Goal: Check status: Check status

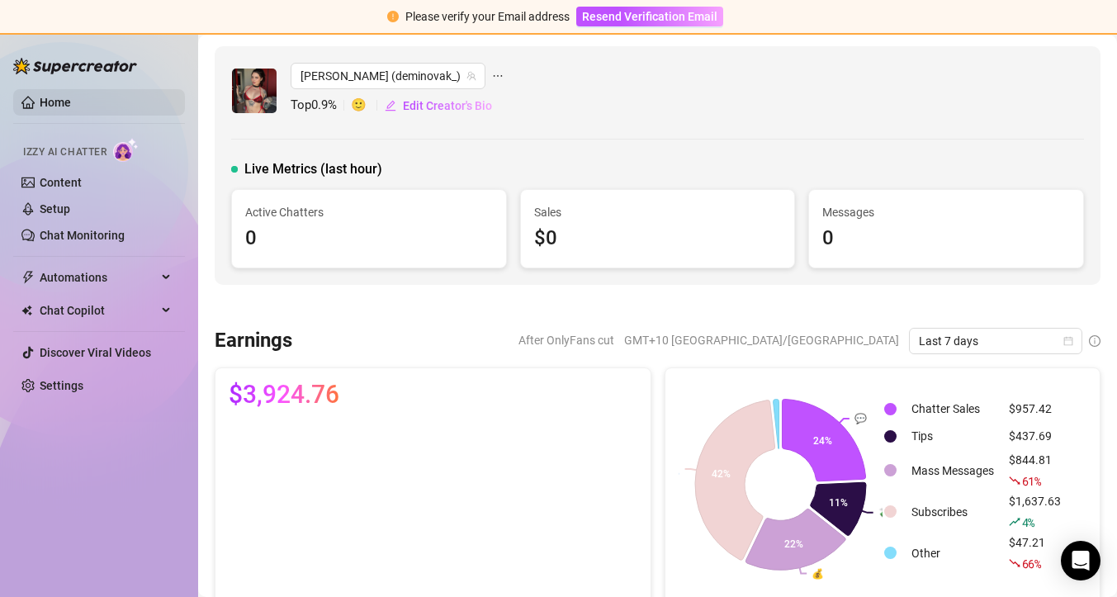
click at [43, 100] on link "Home" at bounding box center [55, 102] width 31 height 13
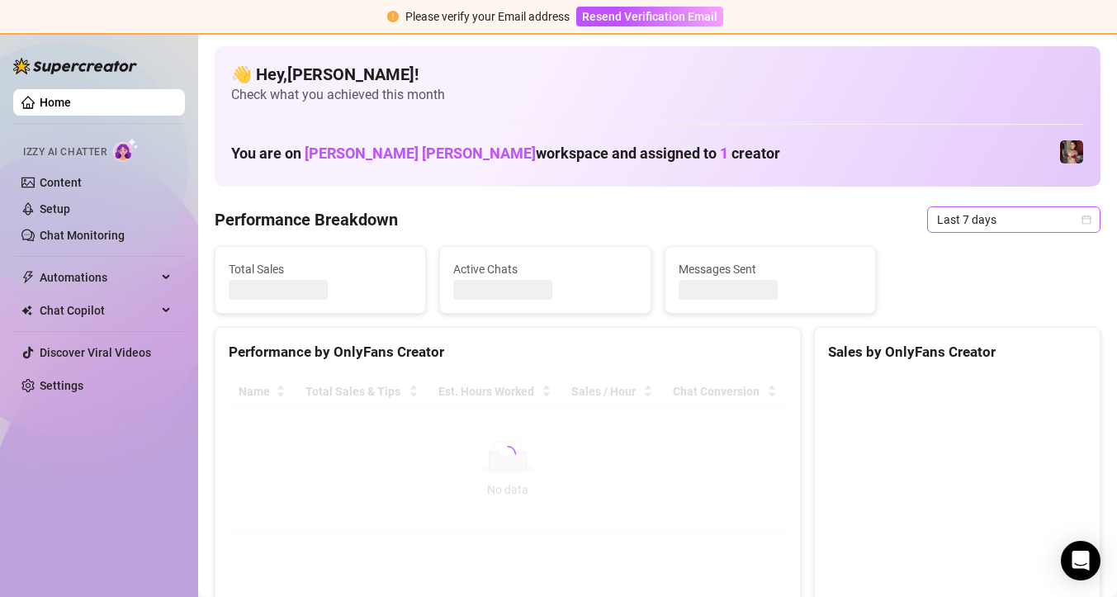
click at [981, 216] on span "Last 7 days" at bounding box center [1014, 219] width 154 height 25
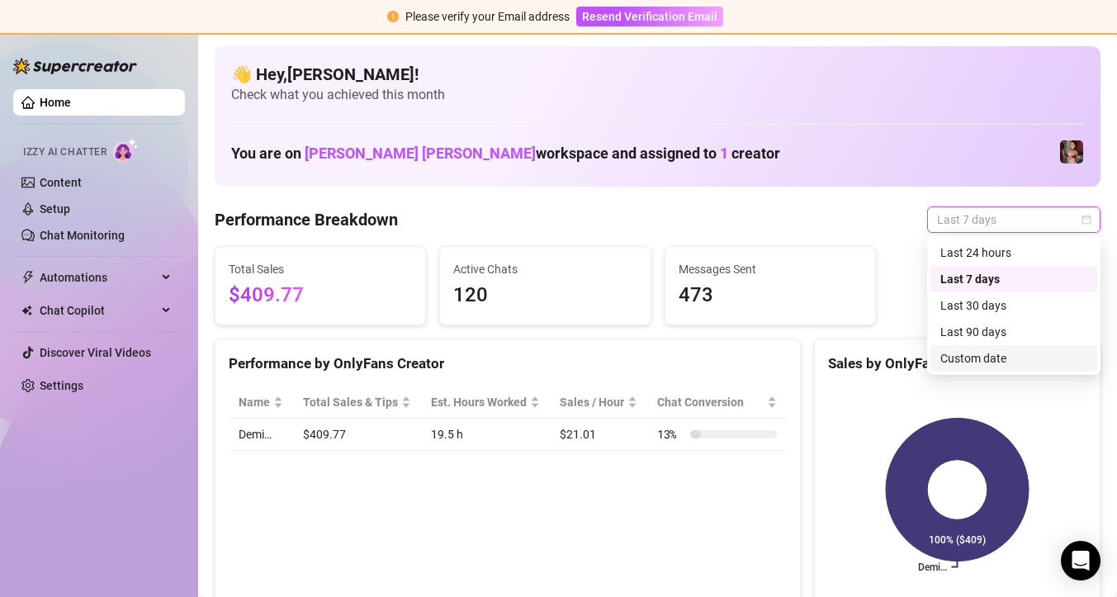
click at [977, 358] on div "Custom date" at bounding box center [1013, 358] width 147 height 18
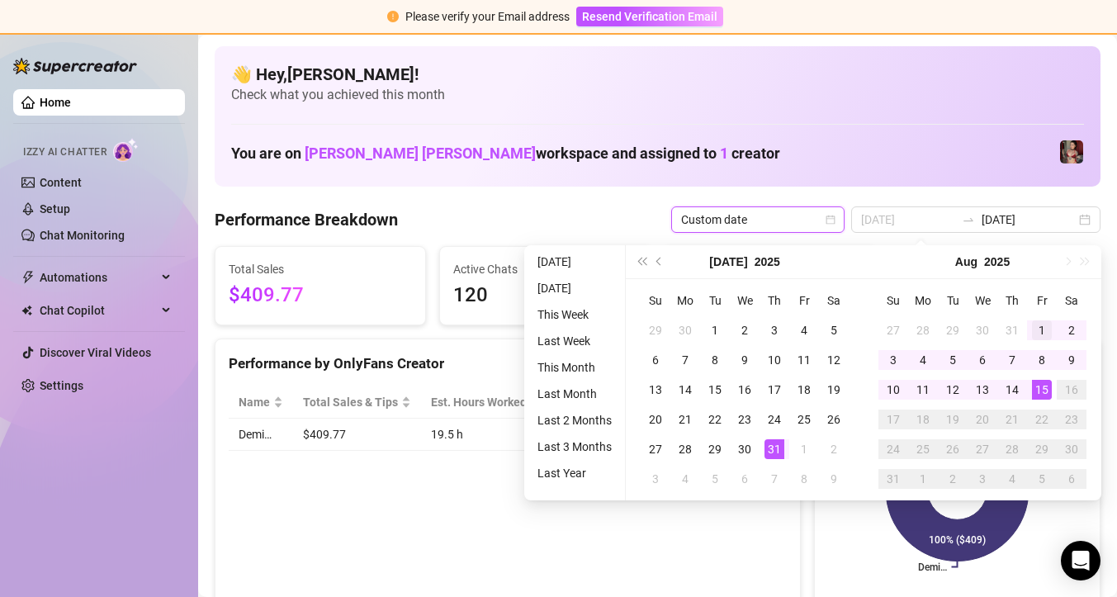
type input "[DATE]"
click at [1038, 328] on div "1" at bounding box center [1042, 330] width 20 height 20
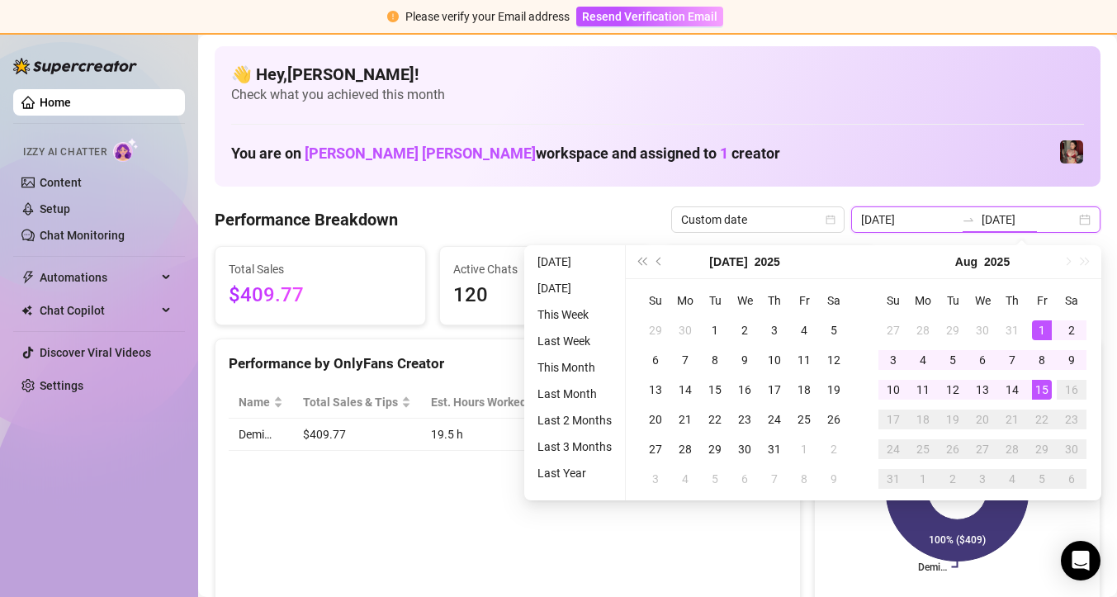
type input "[DATE]"
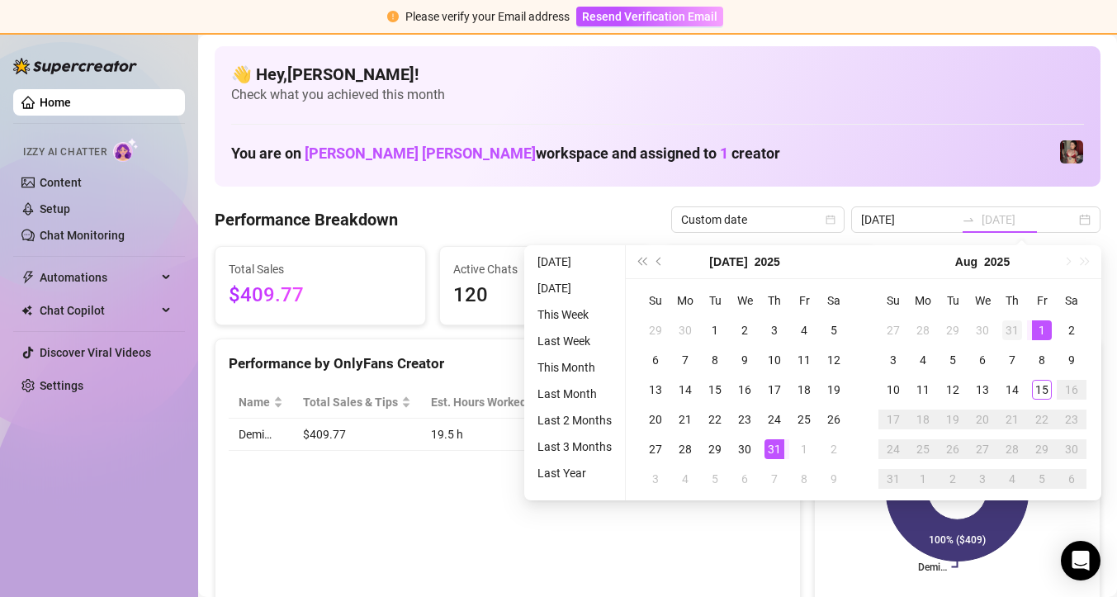
click at [1005, 329] on div "31" at bounding box center [1012, 330] width 20 height 20
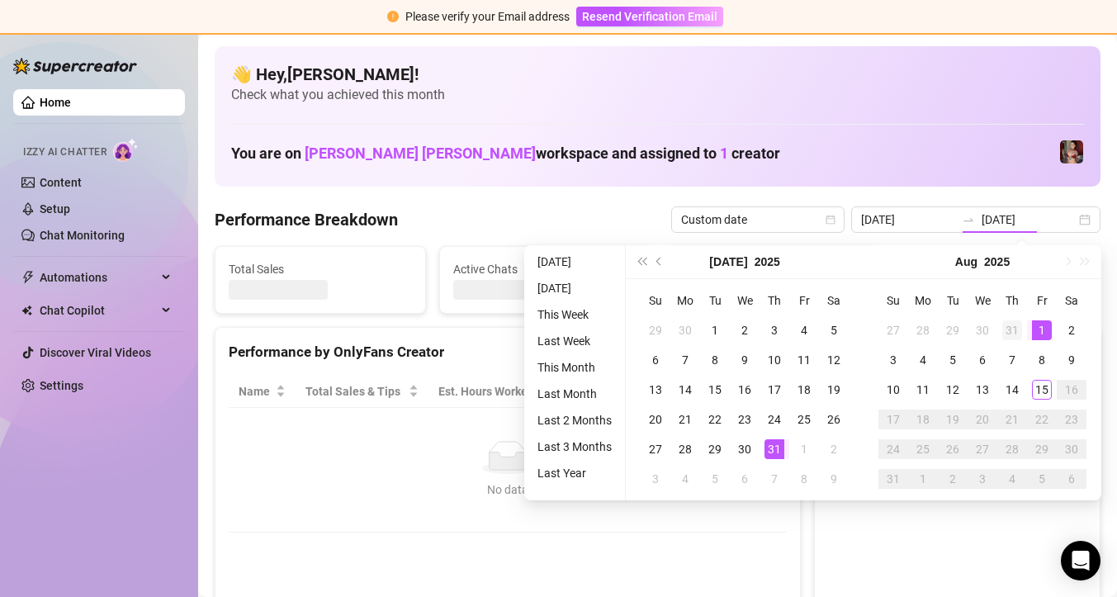
type input "[DATE]"
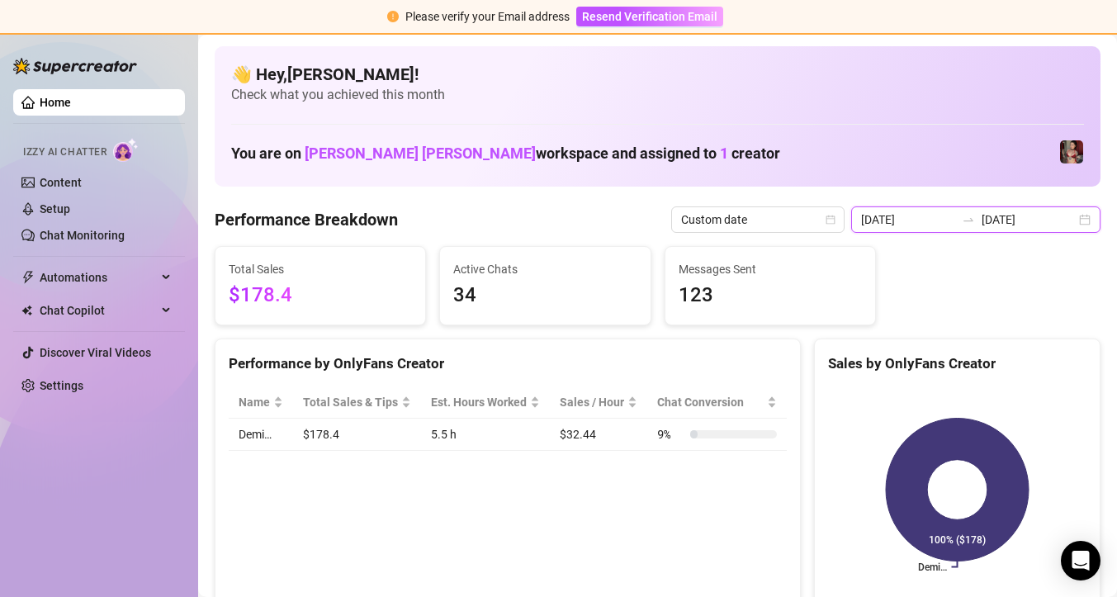
click at [1050, 226] on input "[DATE]" at bounding box center [1029, 220] width 94 height 18
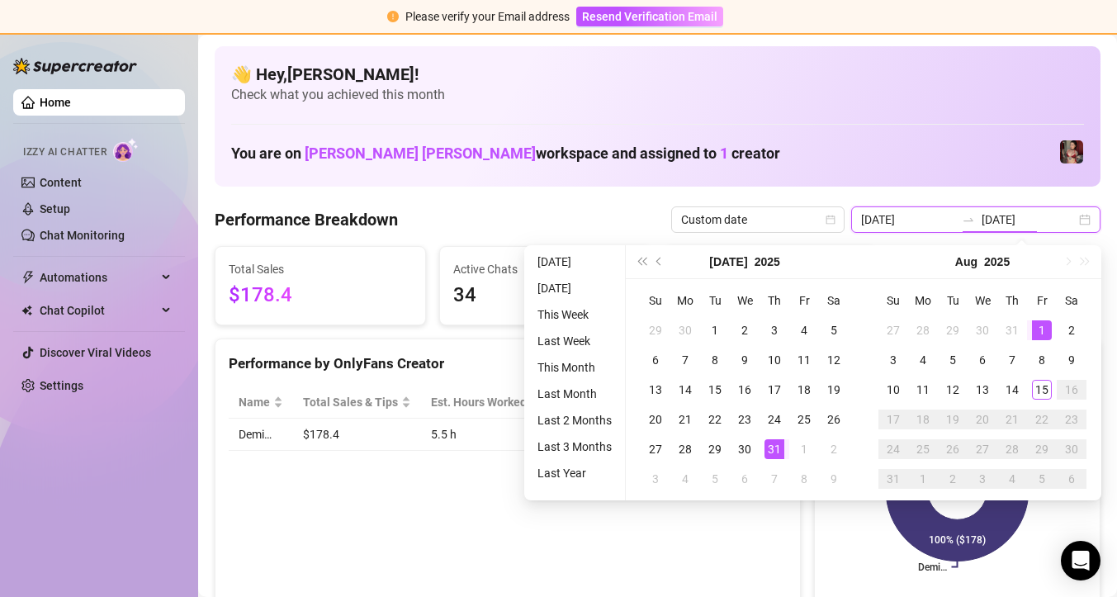
click at [1088, 225] on div "[DATE] [DATE]" at bounding box center [975, 219] width 249 height 26
type input "[DATE]"
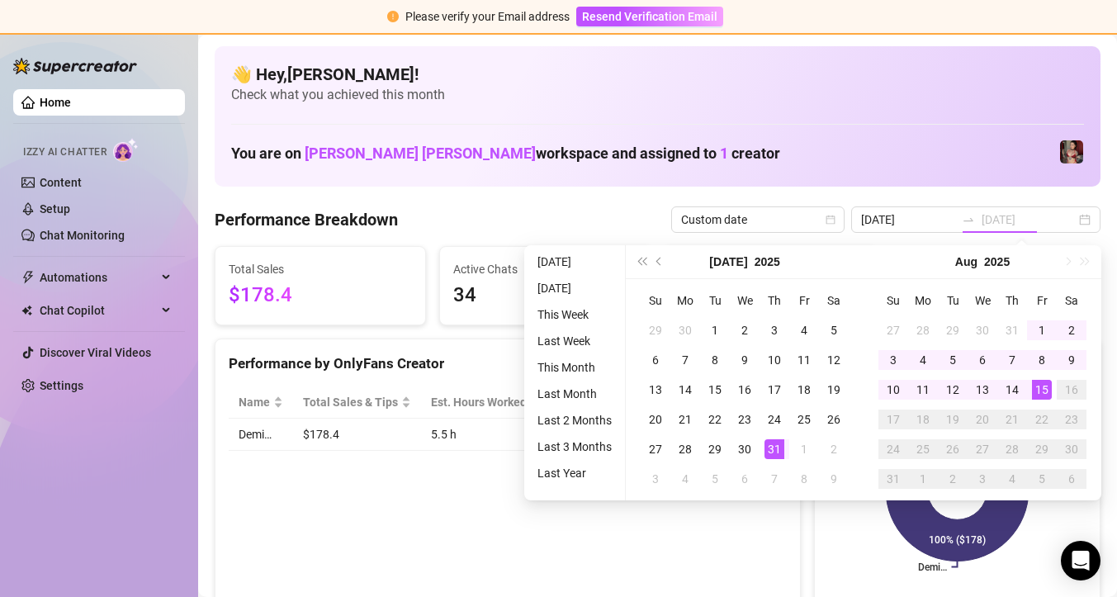
click at [1035, 389] on div "15" at bounding box center [1042, 390] width 20 height 20
type input "[DATE]"
click at [612, 213] on div "Performance Breakdown Custom date [DATE] [DATE]" at bounding box center [658, 219] width 886 height 26
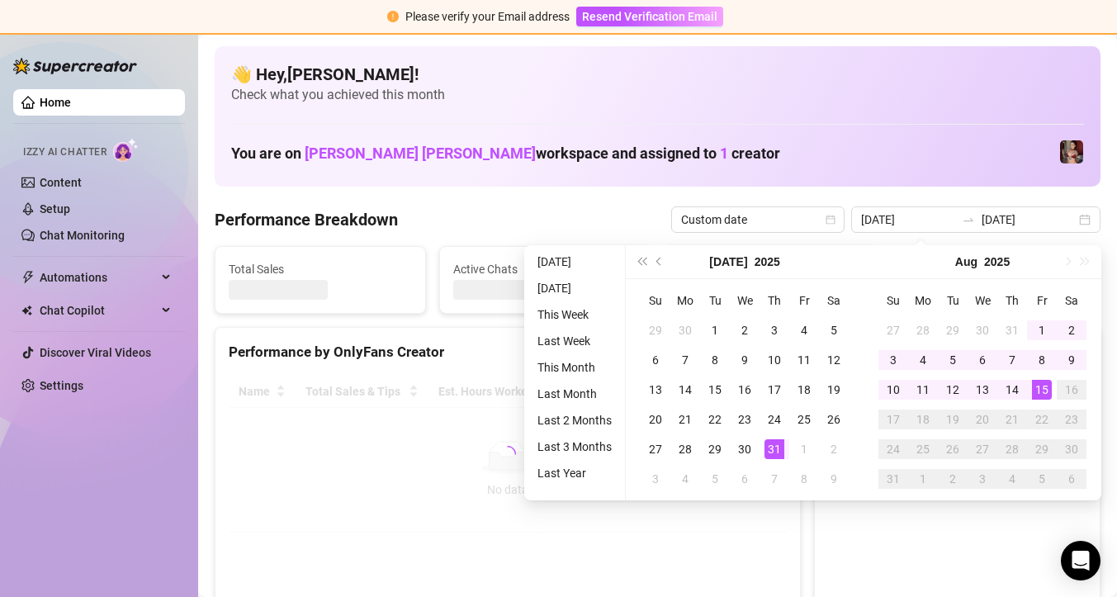
type input "[DATE]"
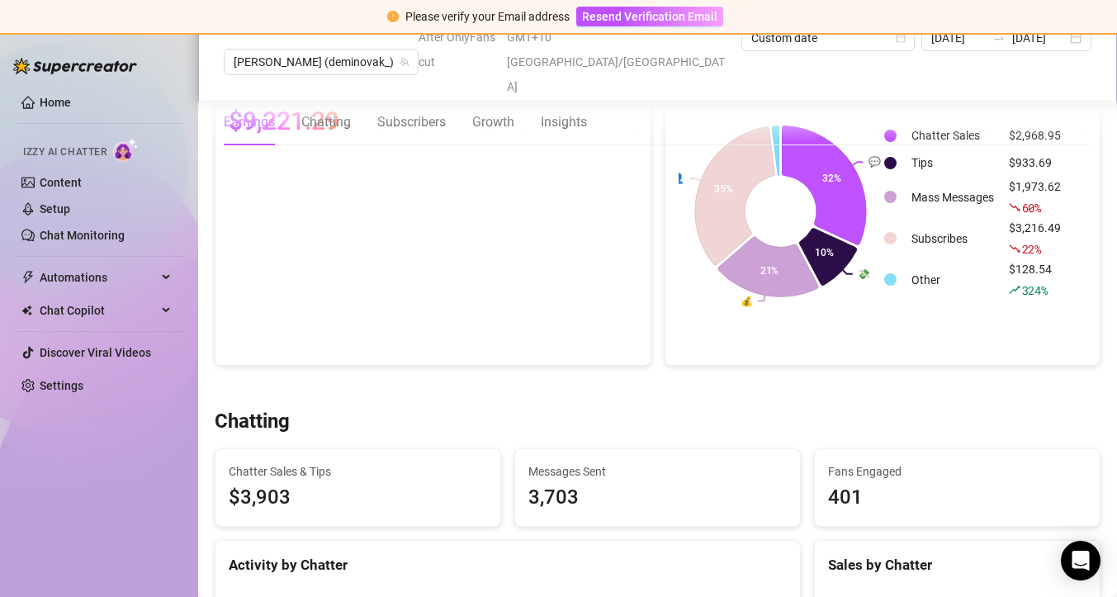
scroll to position [468, 0]
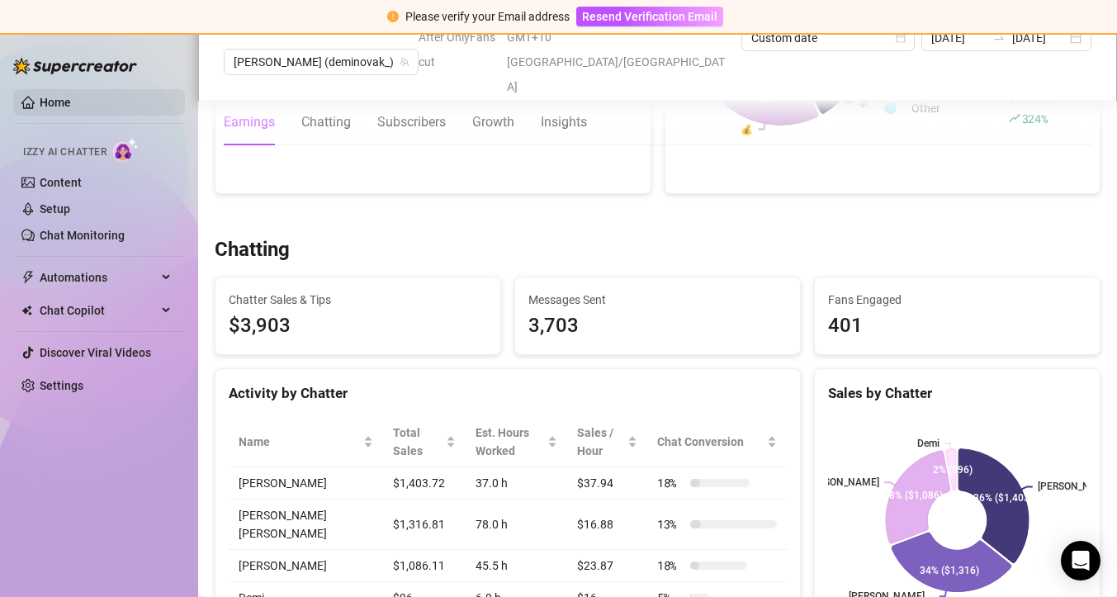
click at [66, 109] on link "Home" at bounding box center [55, 102] width 31 height 13
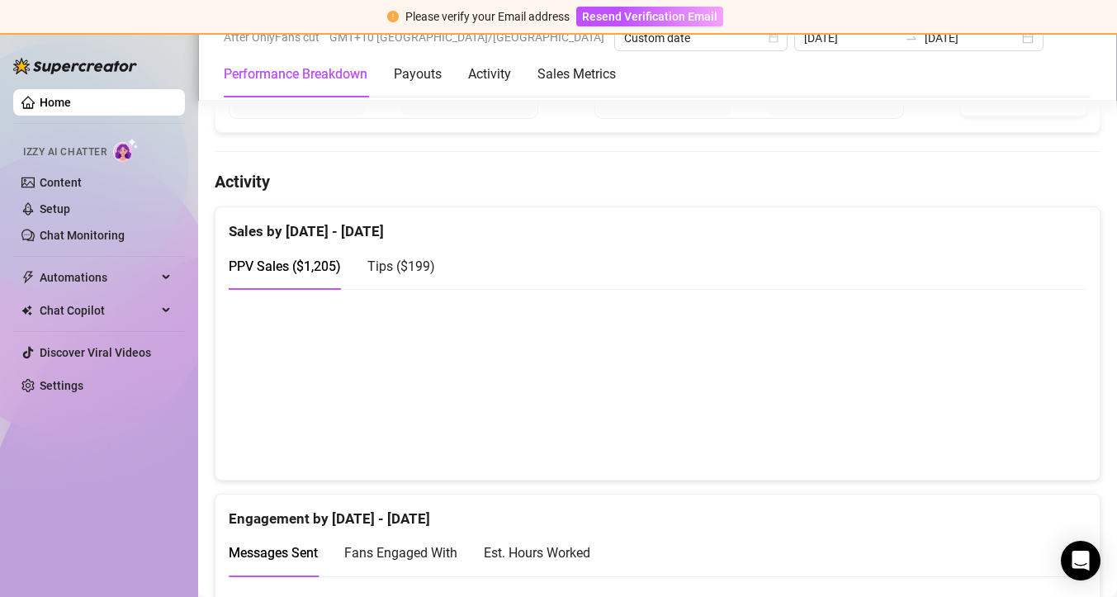
scroll to position [944, 0]
